Goal: Obtain resource: Download file/media

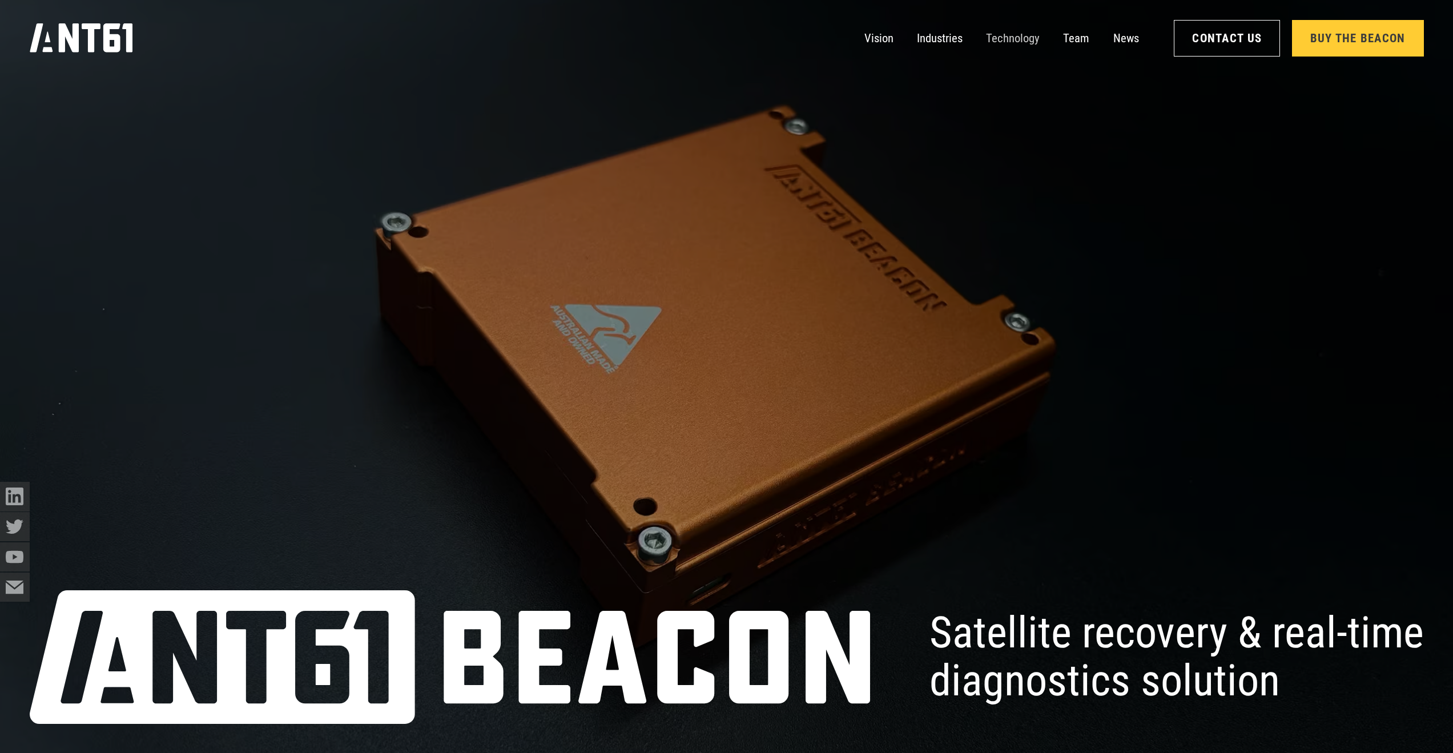
click at [1024, 38] on link "Technology" at bounding box center [1013, 38] width 54 height 30
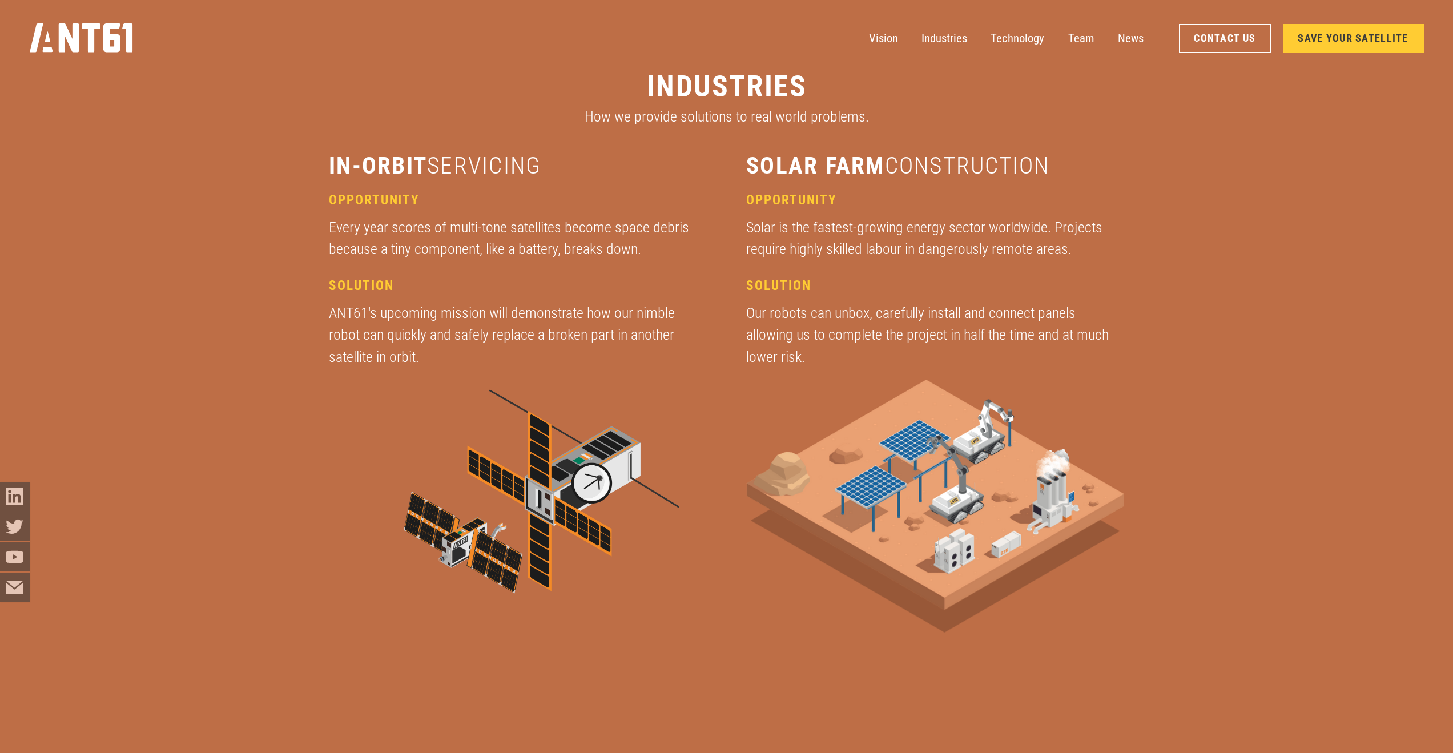
scroll to position [2735, 0]
click at [120, 48] on icon "home" at bounding box center [82, 37] width 104 height 29
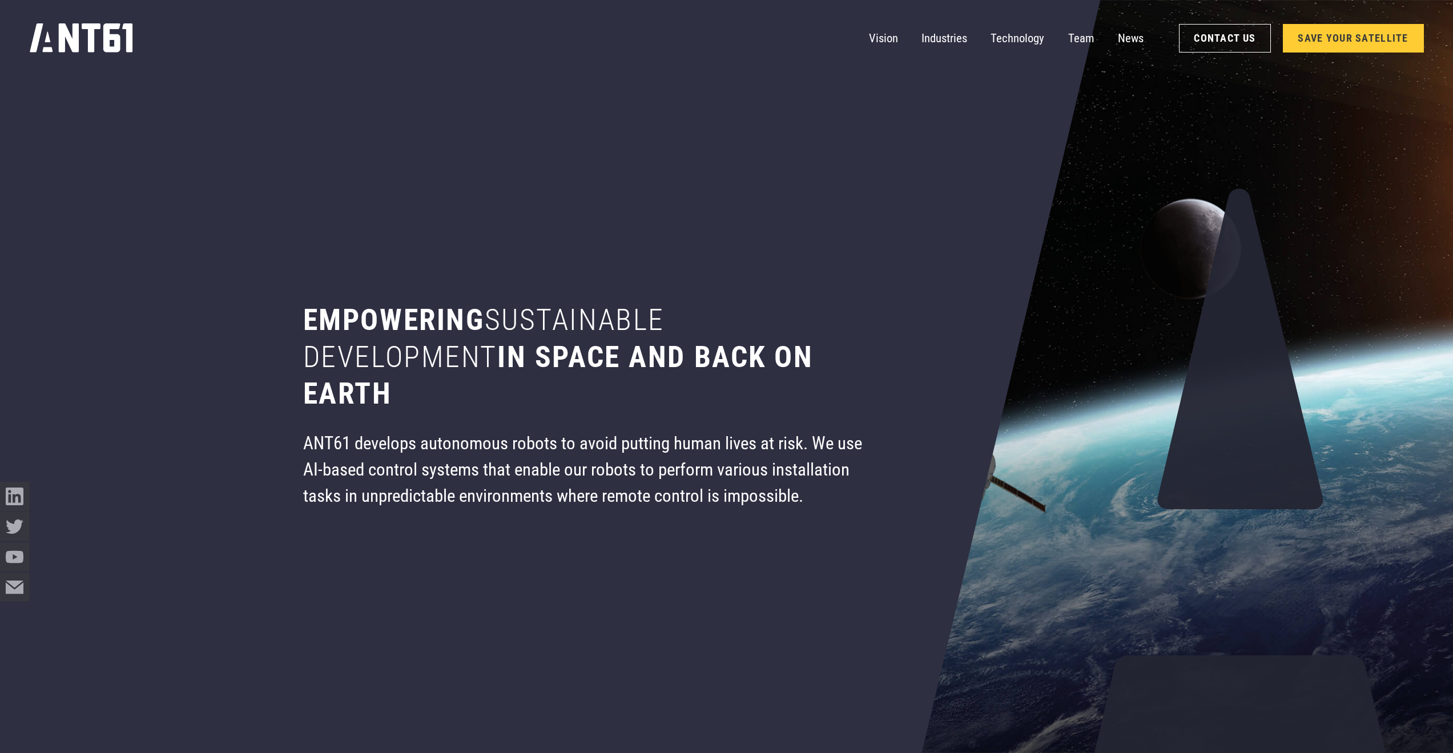
scroll to position [57, 0]
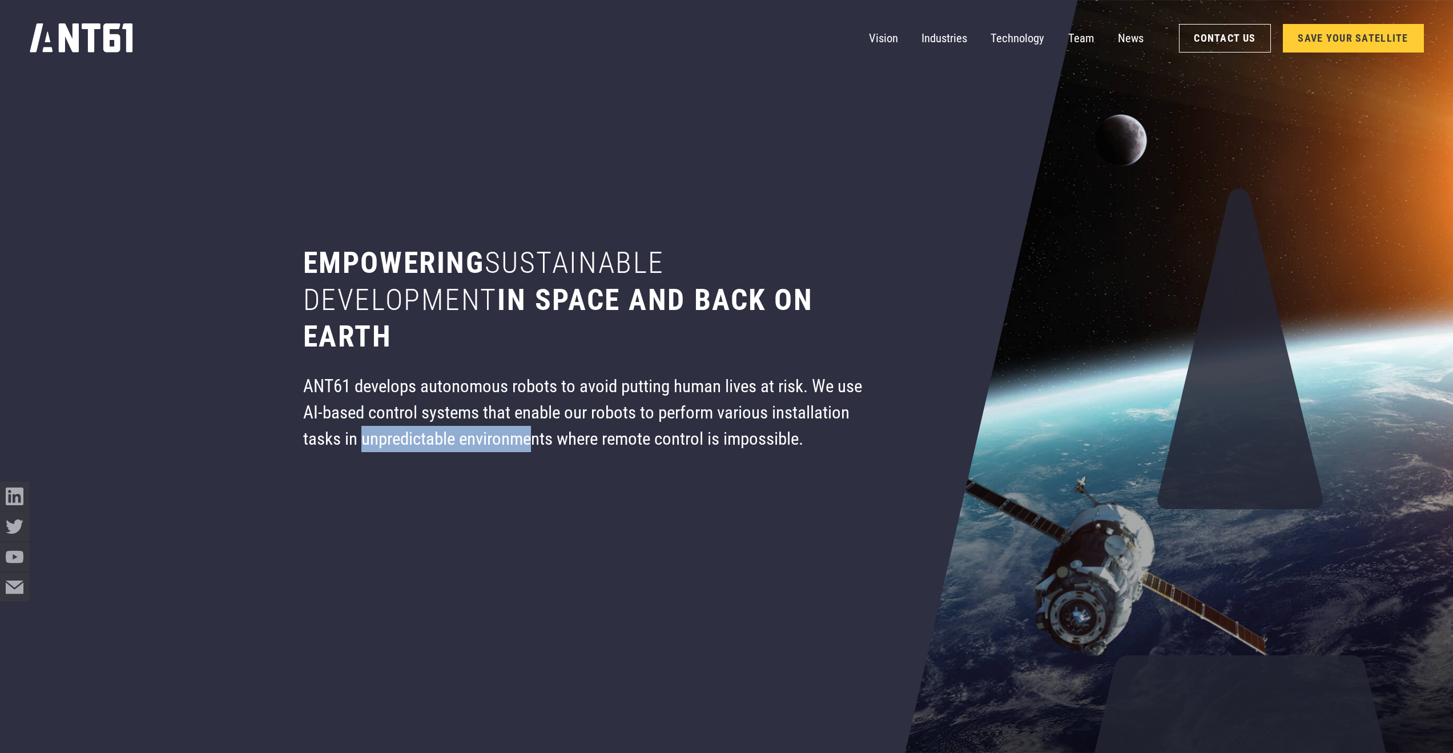
drag, startPoint x: 361, startPoint y: 442, endPoint x: 584, endPoint y: 441, distance: 222.1
click at [543, 447] on div "ANT61 develops autonomous robots to avoid putting human lives at risk. We use A…" at bounding box center [587, 412] width 568 height 79
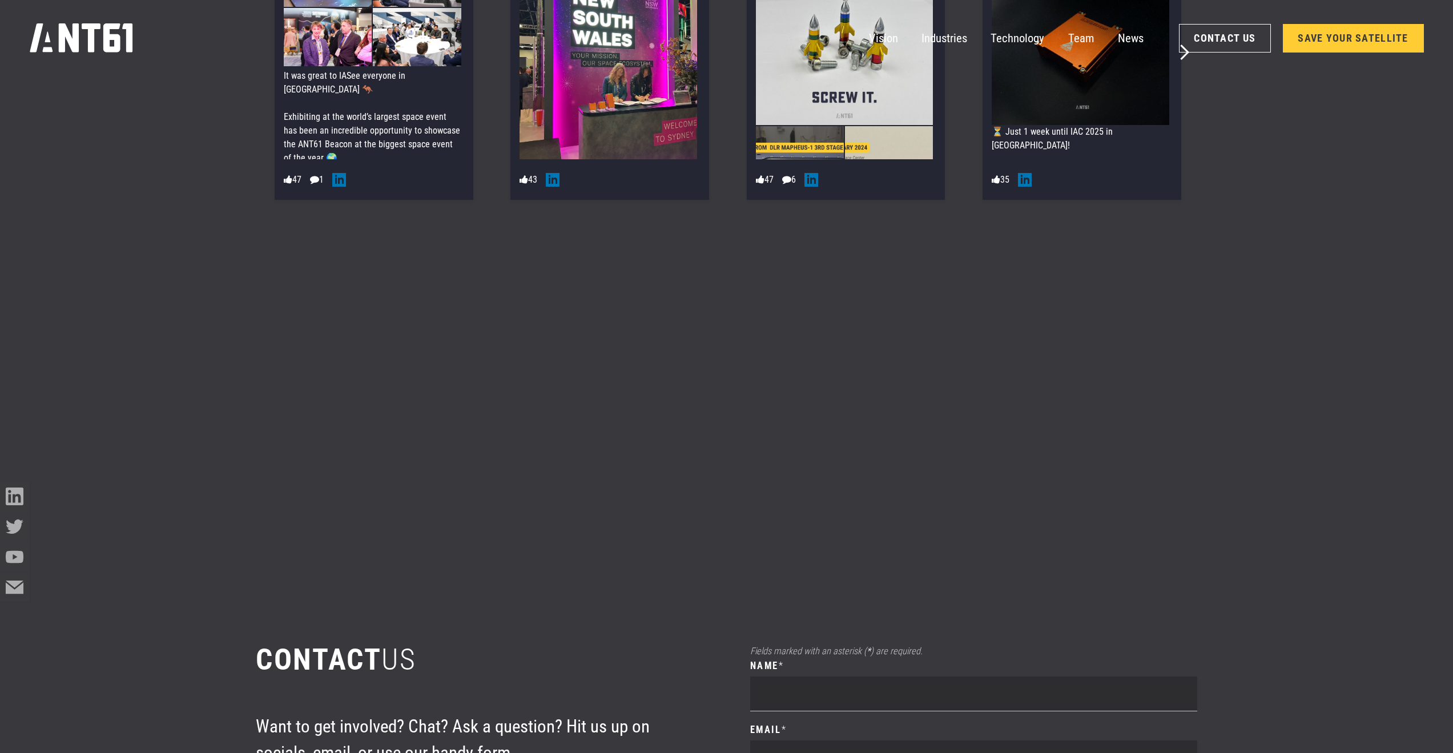
scroll to position [9821, 0]
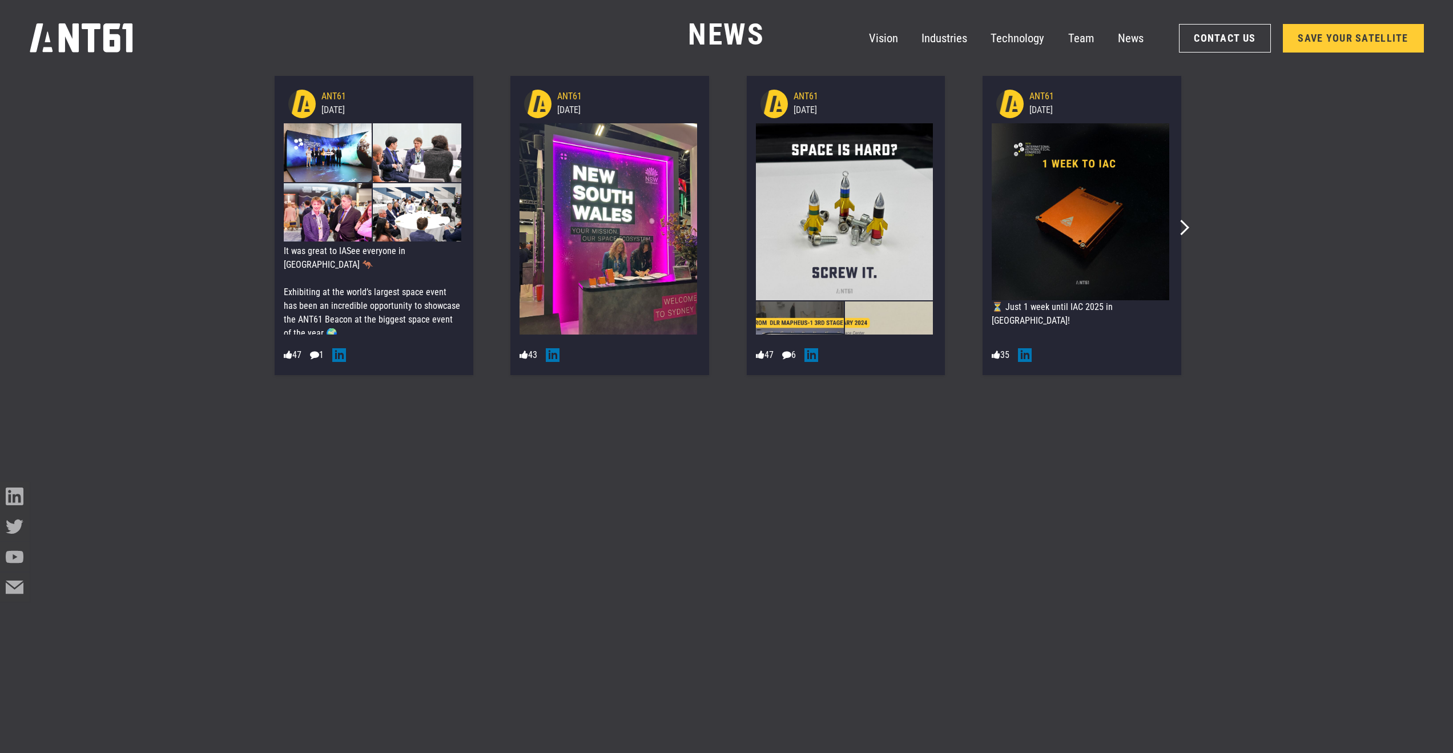
click at [1036, 196] on img at bounding box center [1081, 212] width 178 height 178
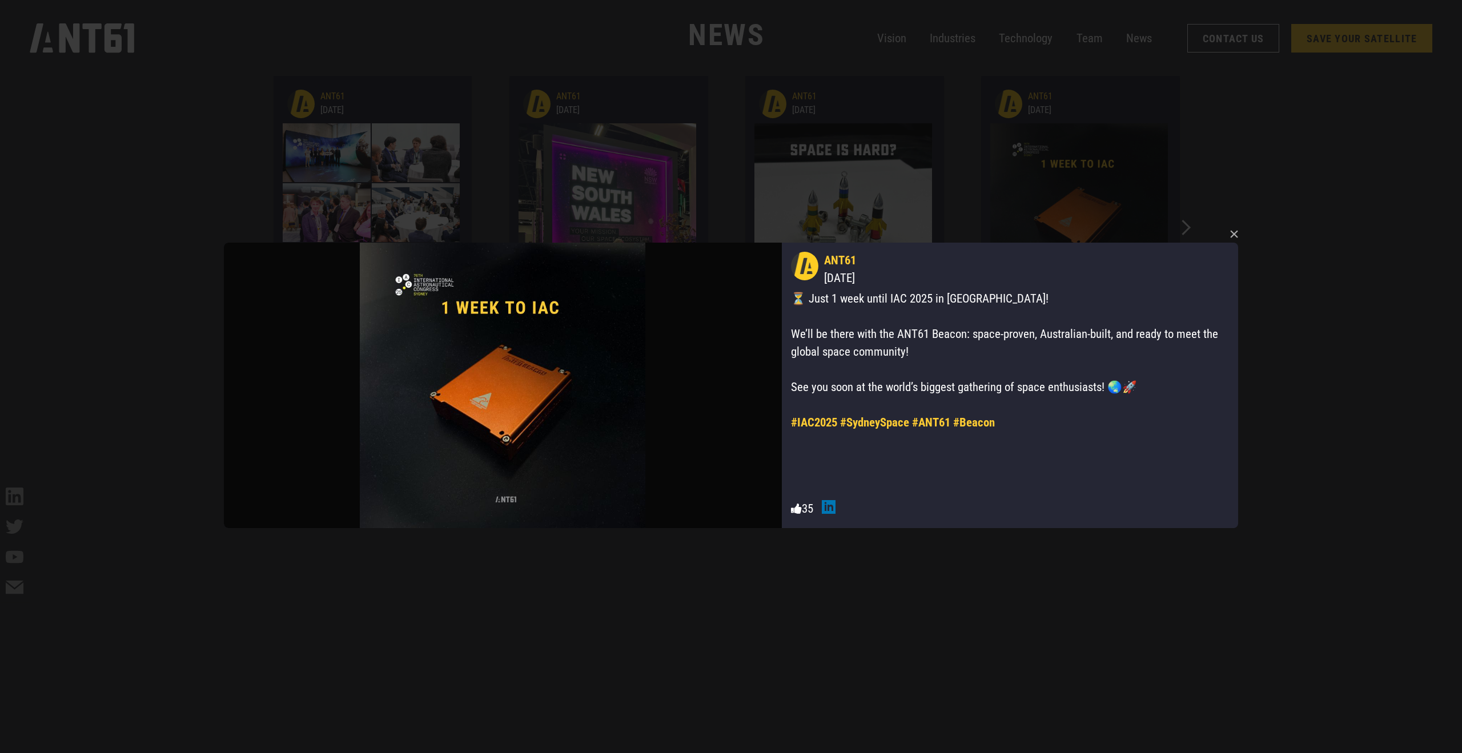
click at [1362, 350] on div "× ANT61 [DATE] ⏳ Just 1 week until IAC 2025 in [GEOGRAPHIC_DATA]! We’ll be ther…" at bounding box center [731, 376] width 1462 height 753
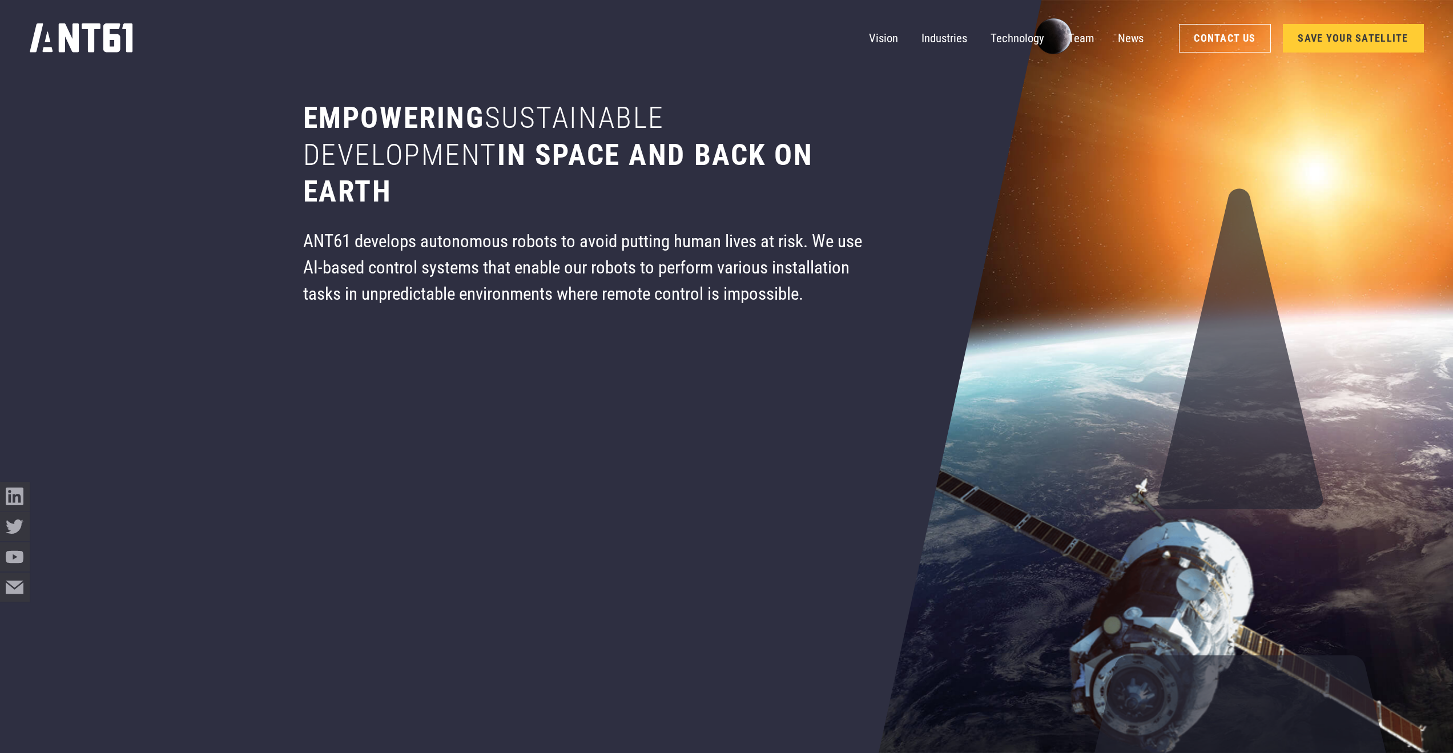
scroll to position [0, 0]
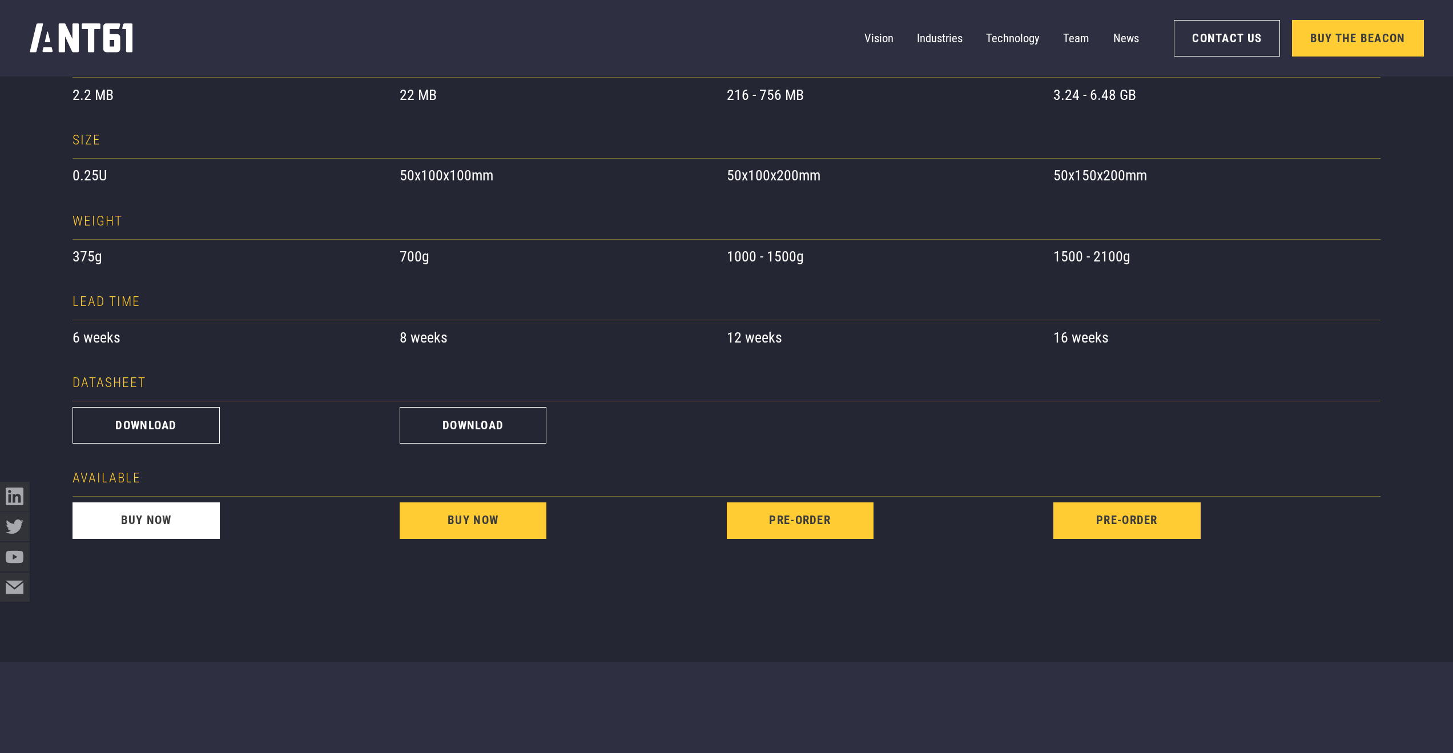
scroll to position [1370, 0]
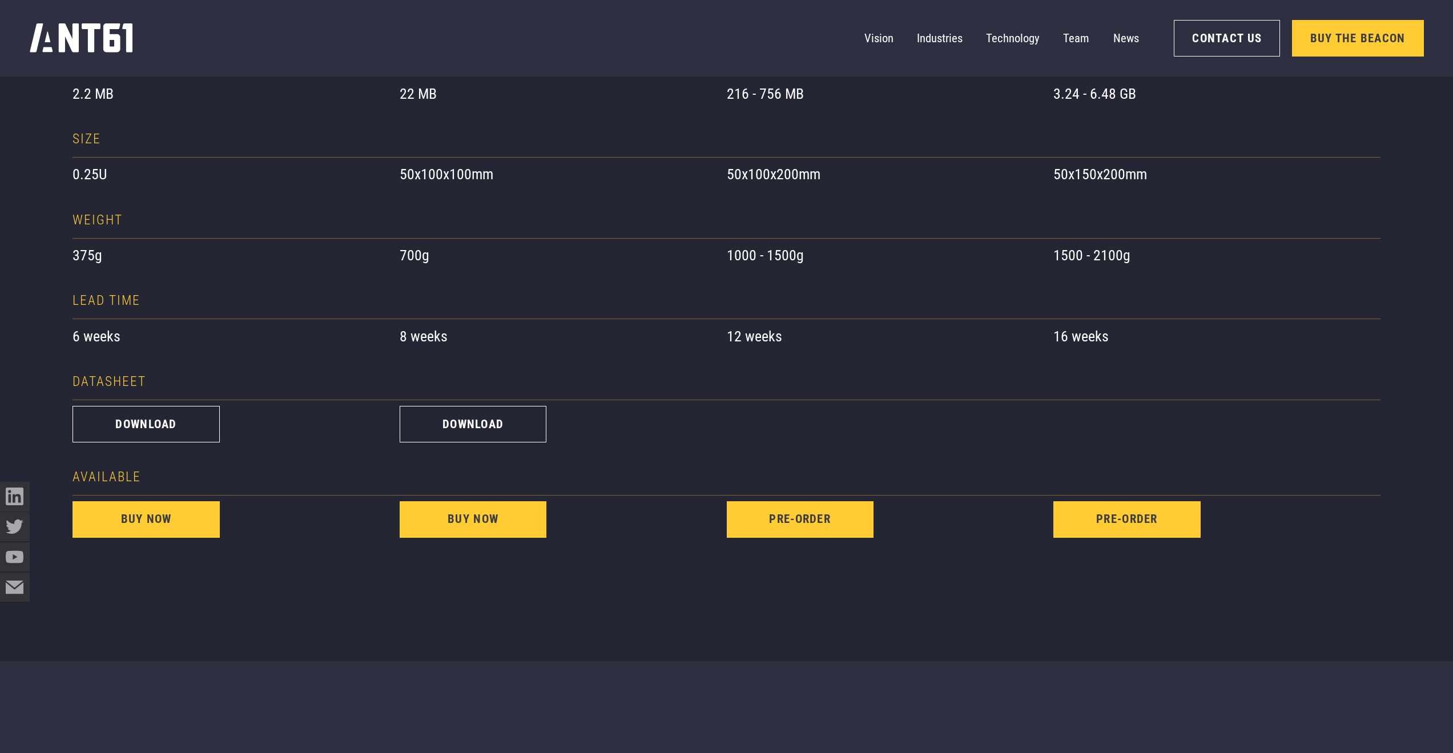
click at [155, 501] on div "buy now" at bounding box center [236, 520] width 327 height 48
click at [152, 517] on link "buy now" at bounding box center [146, 519] width 147 height 37
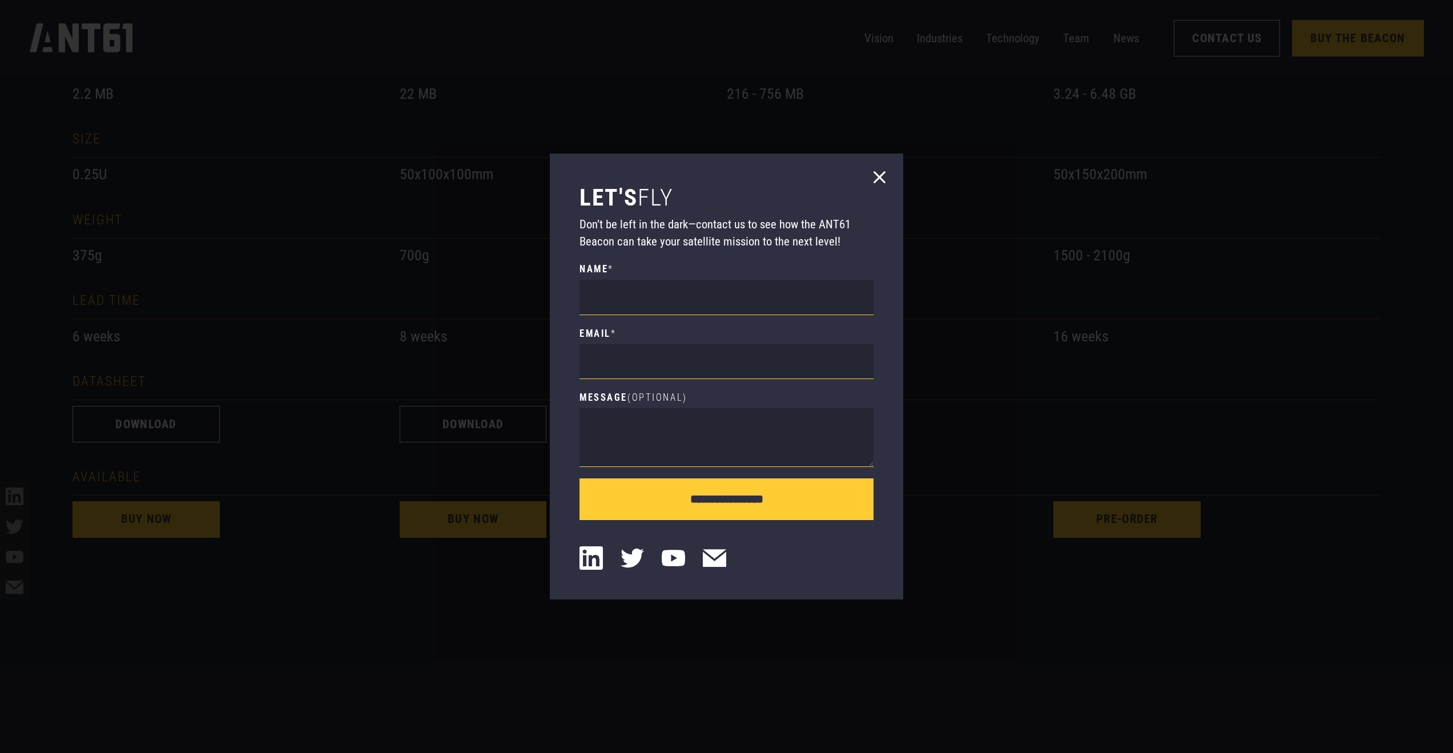
click at [876, 171] on icon at bounding box center [880, 177] width 12 height 12
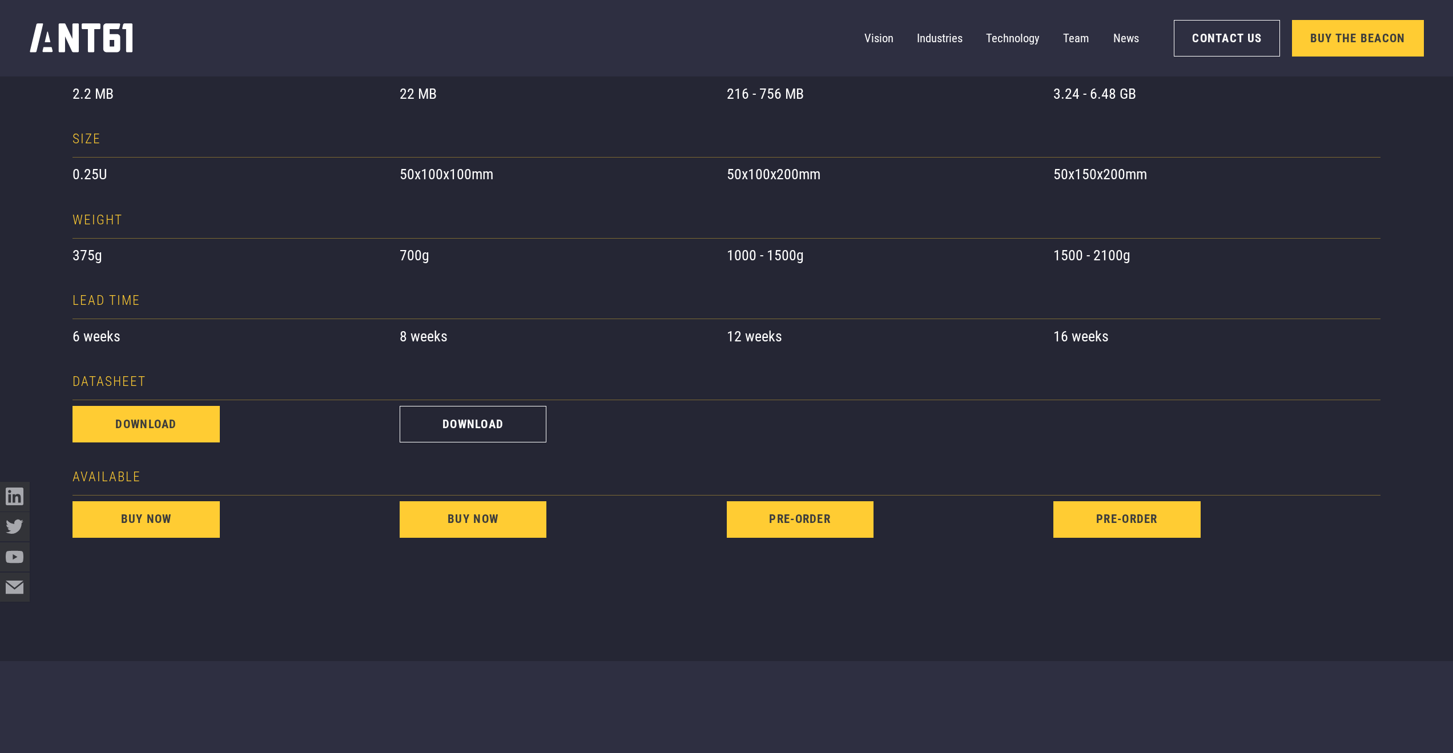
click at [147, 428] on link "download" at bounding box center [146, 424] width 147 height 37
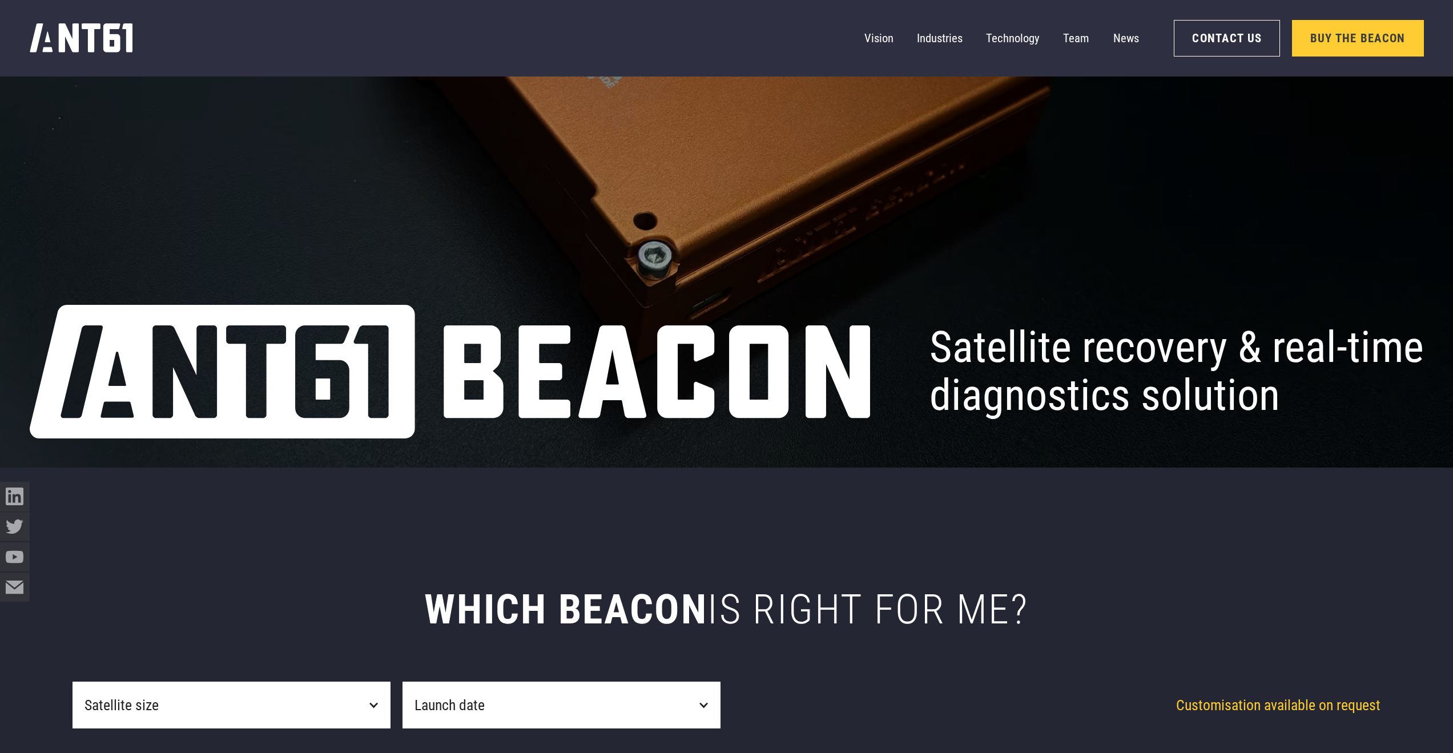
scroll to position [0, 0]
